Goal: Task Accomplishment & Management: Complete application form

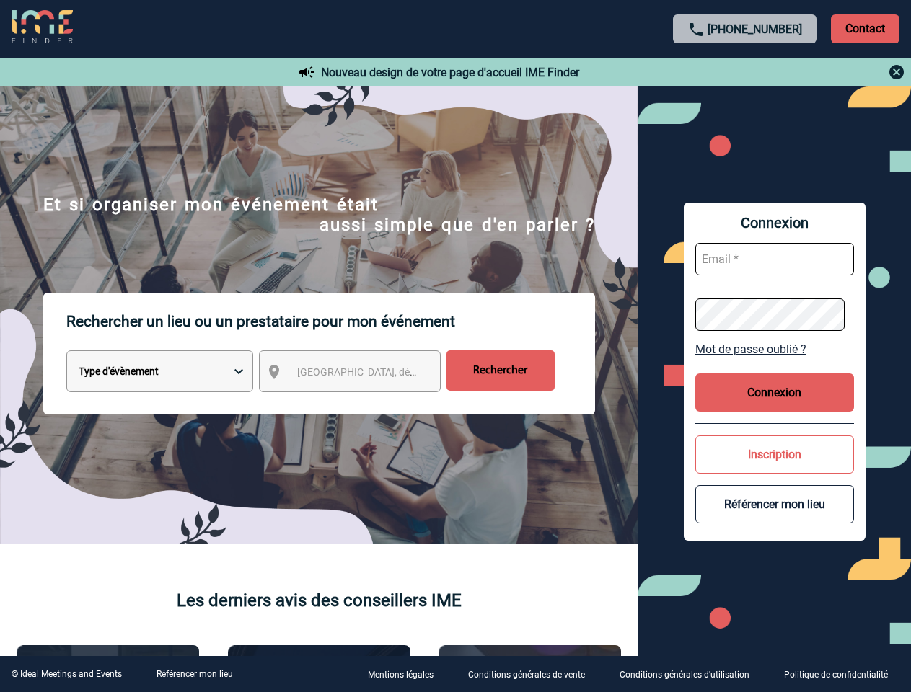
click at [455, 346] on p "Rechercher un lieu ou un prestataire pour mon événement" at bounding box center [330, 322] width 528 height 58
click at [864, 28] on p "Contact" at bounding box center [865, 28] width 68 height 29
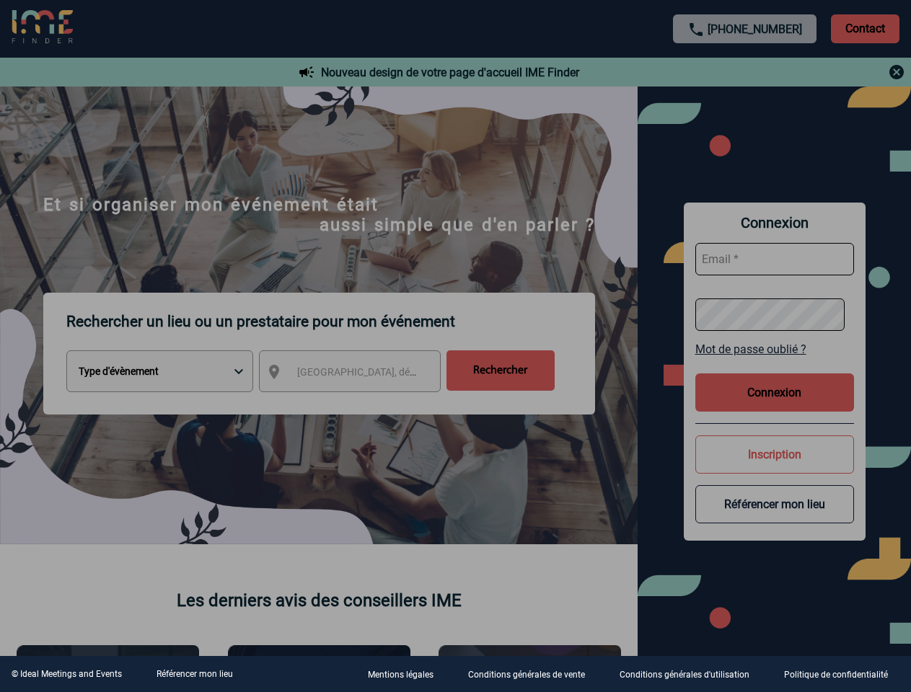
click at [745, 72] on div at bounding box center [455, 346] width 911 height 692
click at [363, 374] on div at bounding box center [455, 346] width 911 height 692
click at [774, 349] on div at bounding box center [455, 346] width 911 height 692
click at [774, 392] on div at bounding box center [455, 346] width 911 height 692
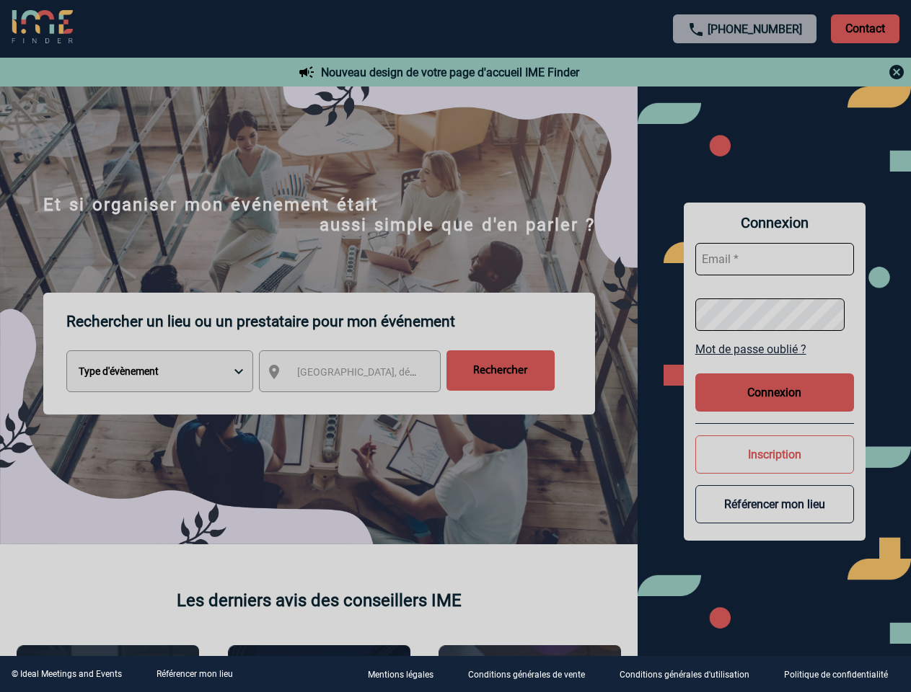
click at [774, 454] on div at bounding box center [455, 346] width 911 height 692
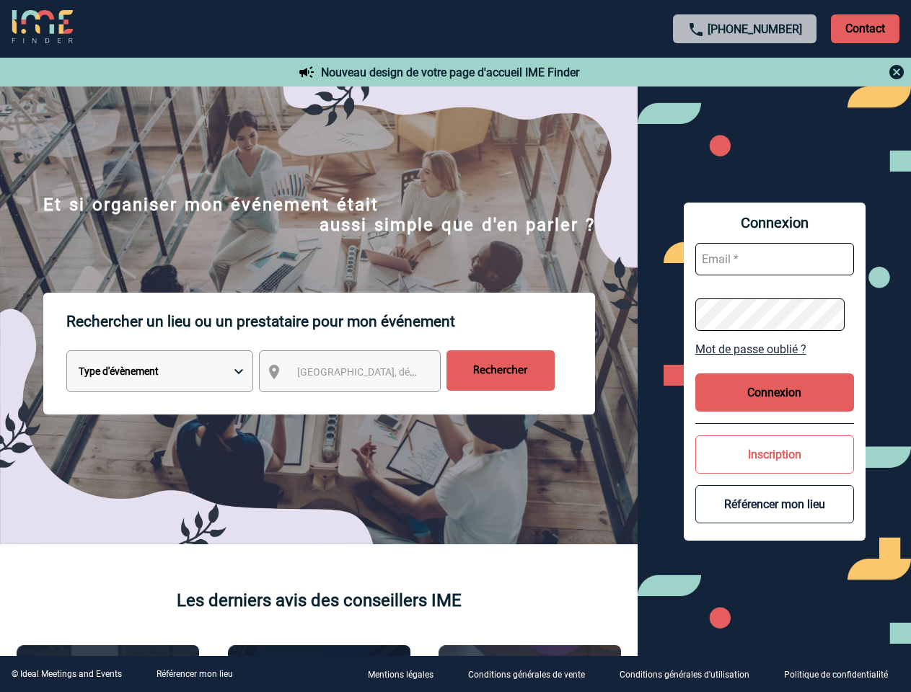
click at [774, 504] on button "Référencer mon lieu" at bounding box center [774, 504] width 159 height 38
click at [194, 674] on link "Référencer mon lieu" at bounding box center [194, 674] width 76 height 10
